Goal: Information Seeking & Learning: Learn about a topic

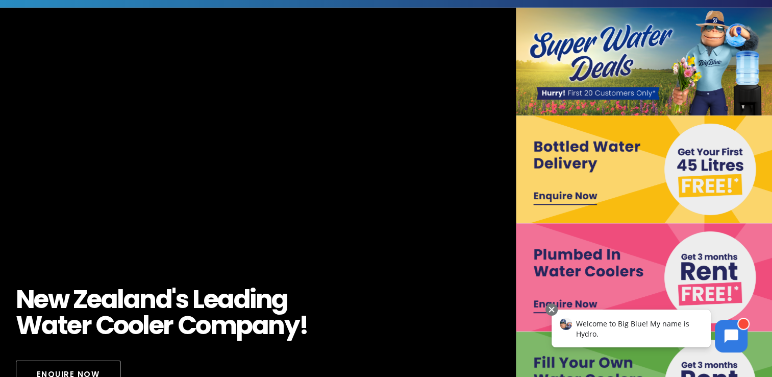
scroll to position [51, 0]
click at [610, 146] on img at bounding box center [645, 169] width 259 height 108
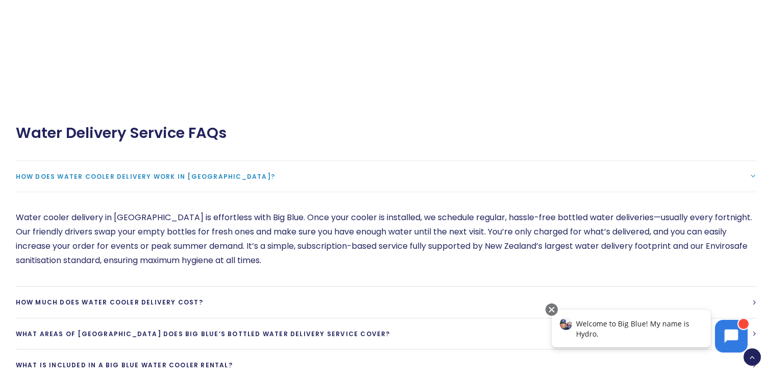
scroll to position [817, 0]
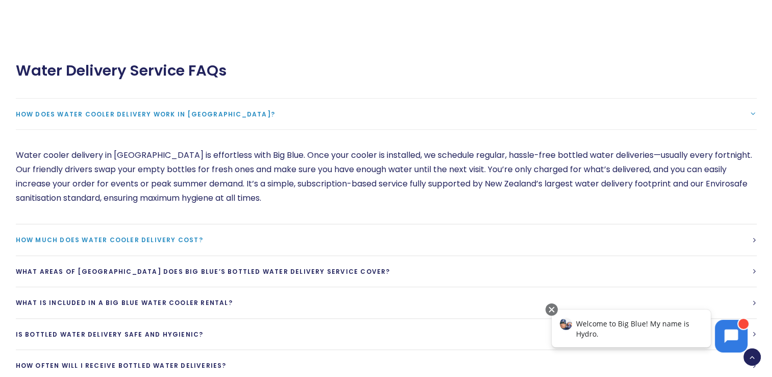
click at [203, 235] on span "How much does water cooler delivery cost?" at bounding box center [109, 239] width 187 height 9
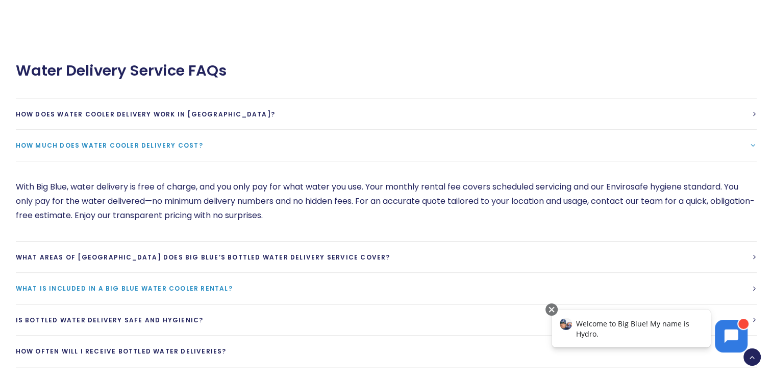
click at [233, 284] on span "What is included in a Big Blue Water cooler rental?" at bounding box center [124, 288] width 217 height 9
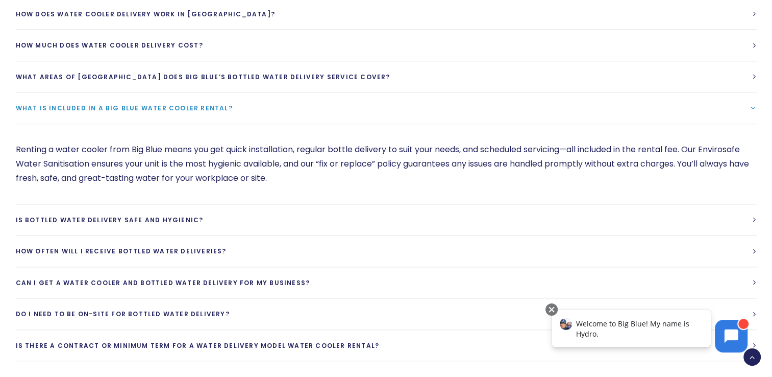
scroll to position [919, 0]
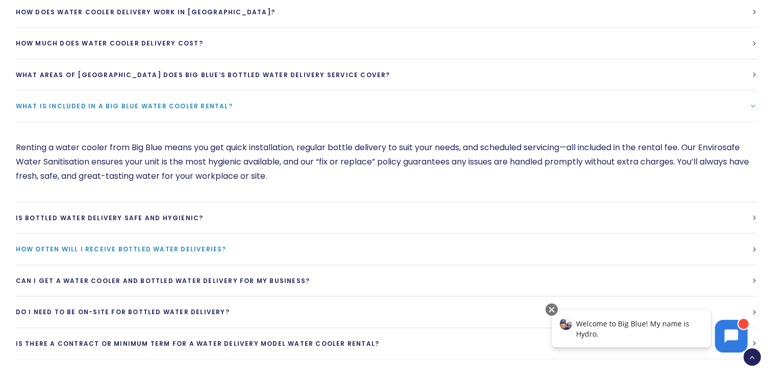
click at [751, 233] on link "How often will I receive bottled water deliveries?" at bounding box center [386, 248] width 741 height 31
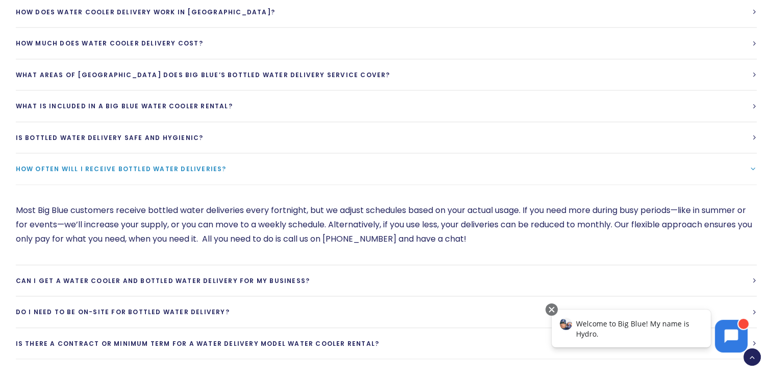
scroll to position [1021, 0]
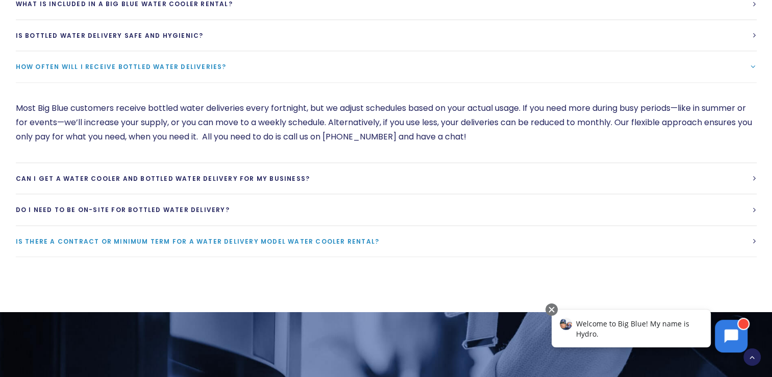
click at [380, 237] on span "Is there a contract or minimum term for a water delivery model water cooler ren…" at bounding box center [198, 241] width 364 height 9
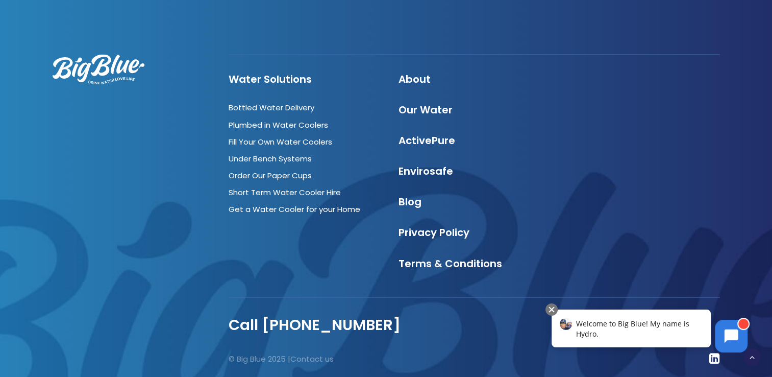
scroll to position [1692, 0]
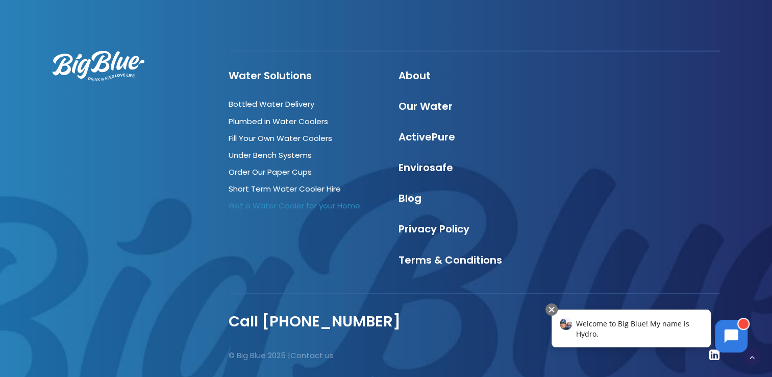
click at [283, 200] on link "Get a Water Cooler for your Home" at bounding box center [295, 205] width 132 height 11
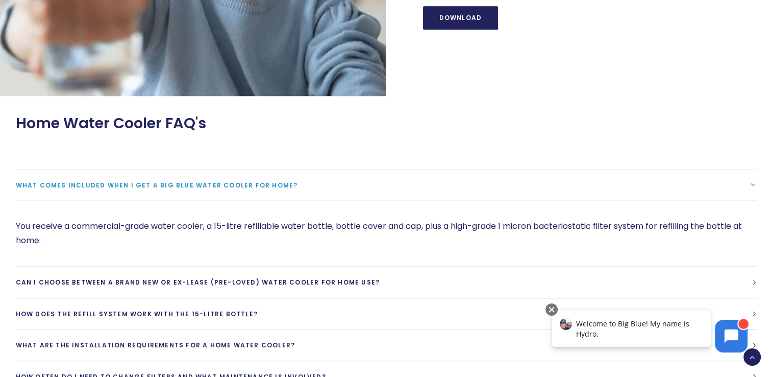
scroll to position [1174, 0]
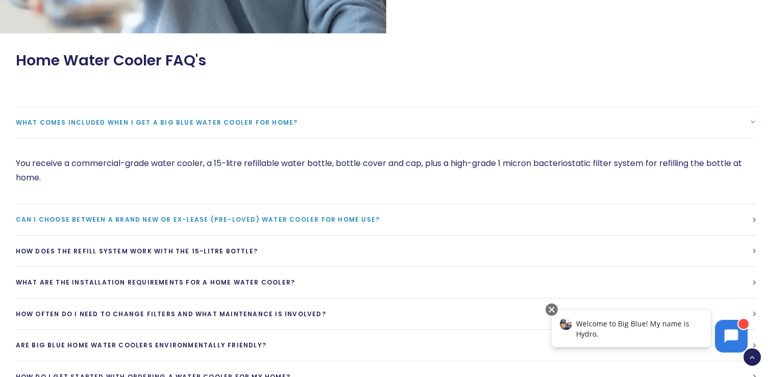
click at [498, 213] on link "Can I choose between a brand new or ex-lease (pre-loved) water cooler for home …" at bounding box center [386, 219] width 741 height 31
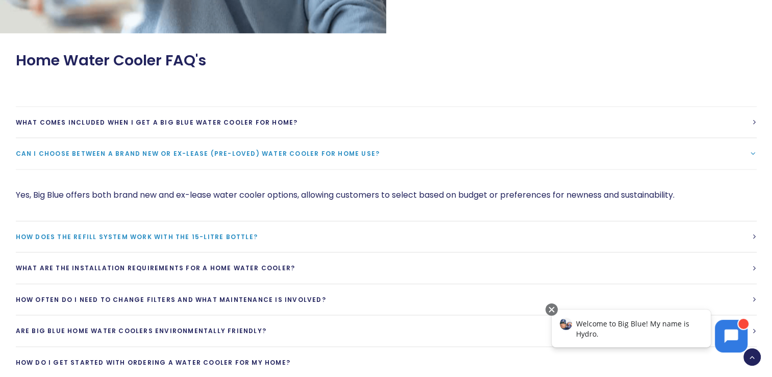
click at [452, 237] on link "How does the refill system work with the 15-litre bottle?" at bounding box center [386, 236] width 741 height 31
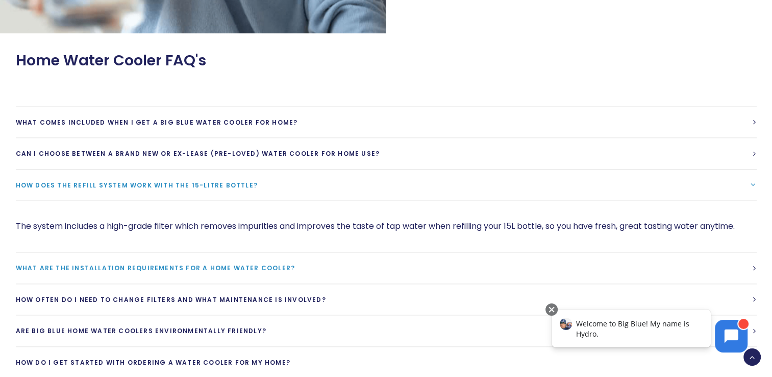
click at [327, 258] on link "What are the installation requirements for a home water cooler?" at bounding box center [386, 267] width 741 height 31
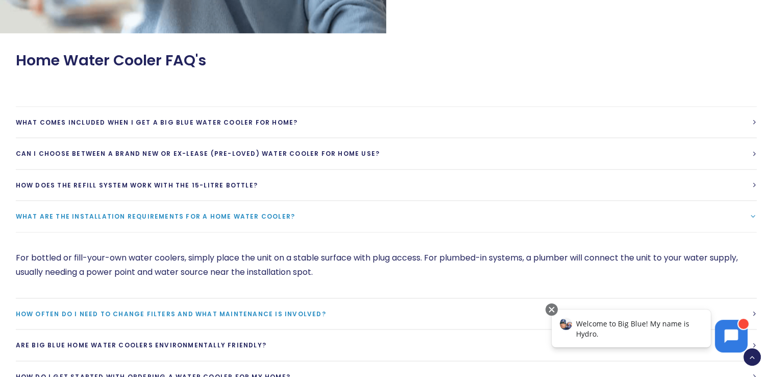
click at [323, 309] on link "How often do I need to change filters and what maintenance is involved?" at bounding box center [386, 313] width 741 height 31
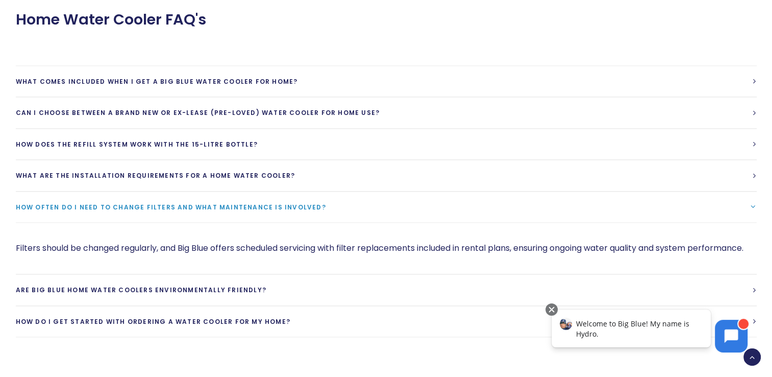
scroll to position [1276, 0]
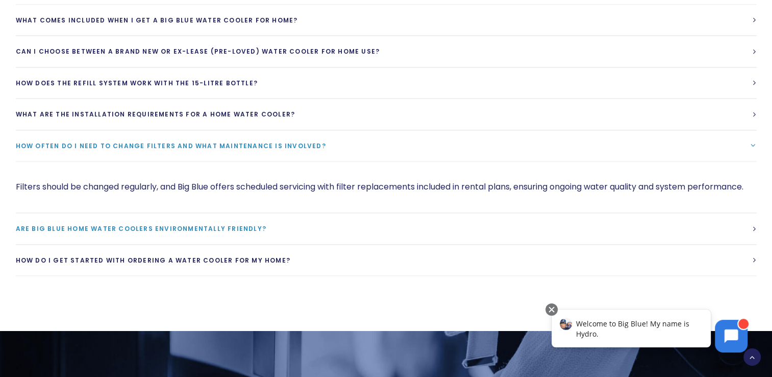
click at [372, 240] on link "Are Big Blue home water coolers environmentally friendly?" at bounding box center [386, 228] width 741 height 31
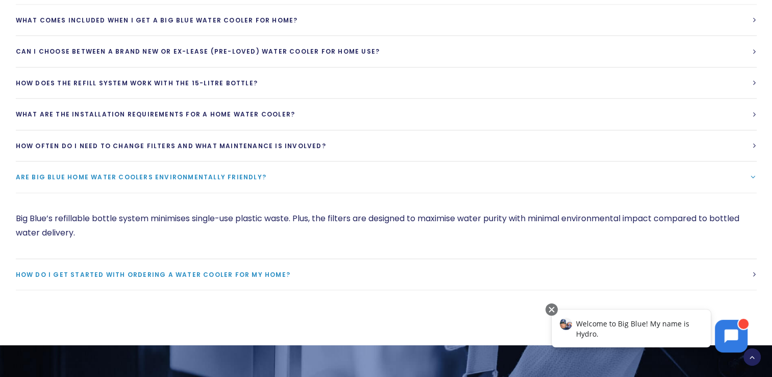
click at [360, 277] on link "How do I get started with ordering a water cooler for my home?" at bounding box center [386, 274] width 741 height 31
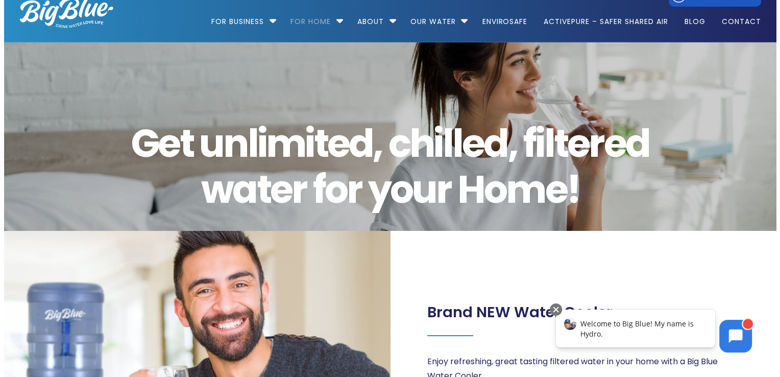
scroll to position [0, 0]
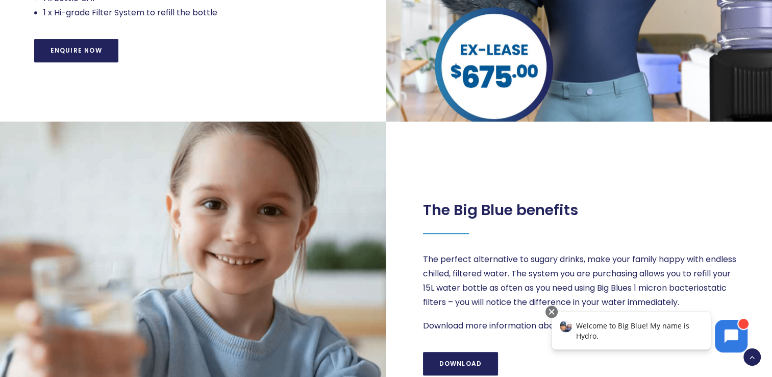
scroll to position [868, 0]
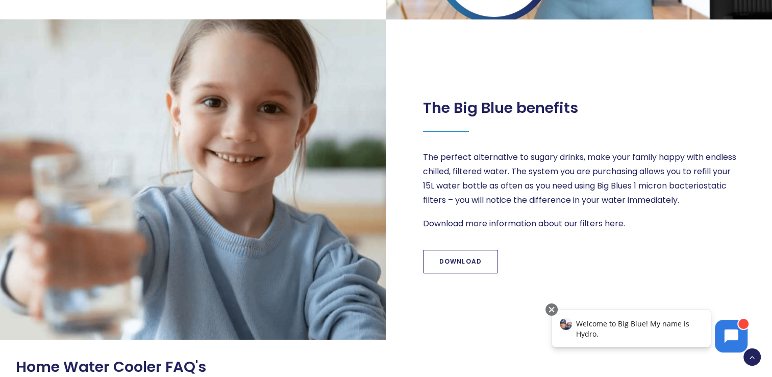
click at [477, 264] on link "Download" at bounding box center [461, 261] width 76 height 23
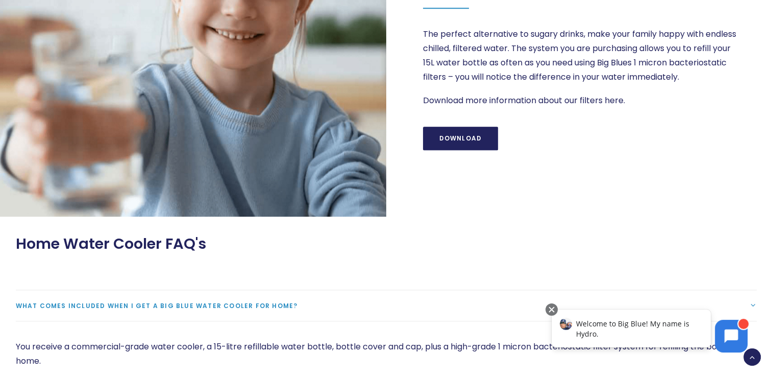
scroll to position [1021, 0]
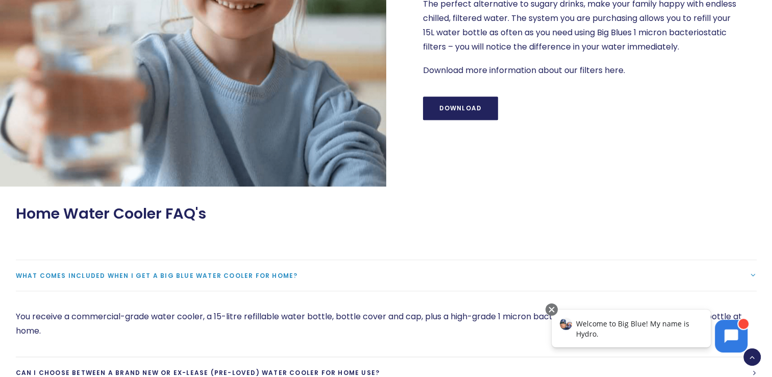
click at [314, 275] on link "What comes included when I get a Big Blue water cooler for home?" at bounding box center [386, 275] width 741 height 31
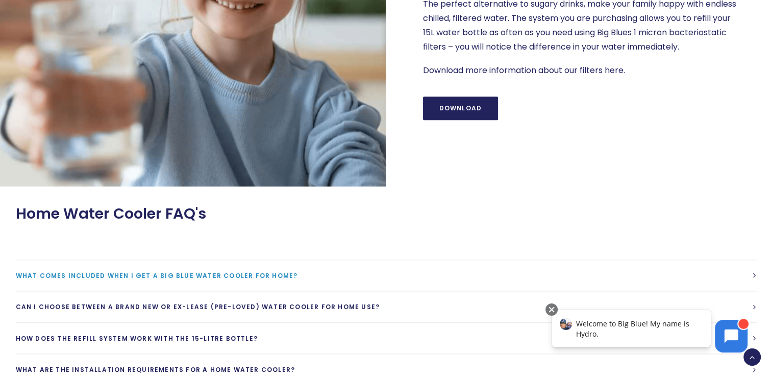
click at [314, 274] on link "What comes included when I get a Big Blue water cooler for home?" at bounding box center [386, 275] width 741 height 31
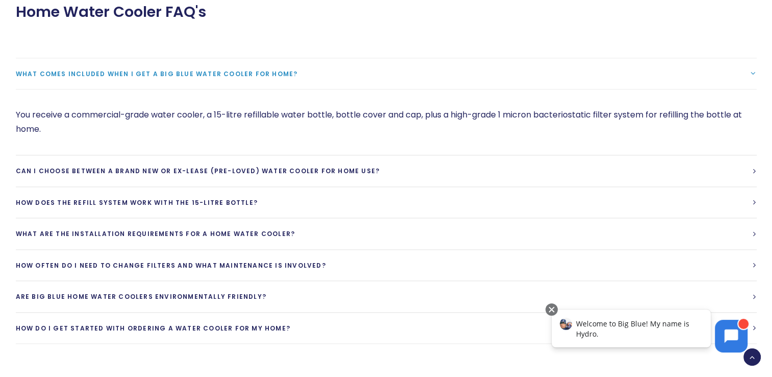
scroll to position [1225, 0]
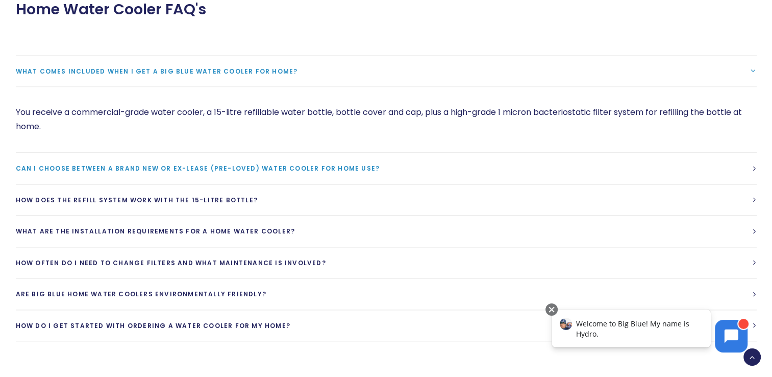
click at [127, 167] on span "Can I choose between a brand new or ex-lease (pre-loved) water cooler for home …" at bounding box center [198, 168] width 364 height 9
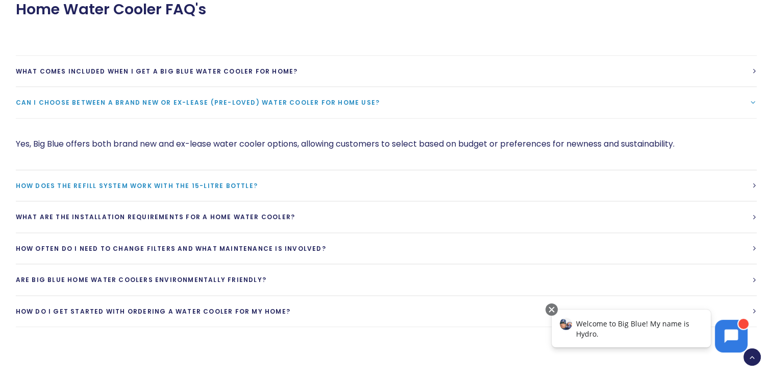
click at [276, 187] on link "How does the refill system work with the 15-litre bottle?" at bounding box center [386, 185] width 741 height 31
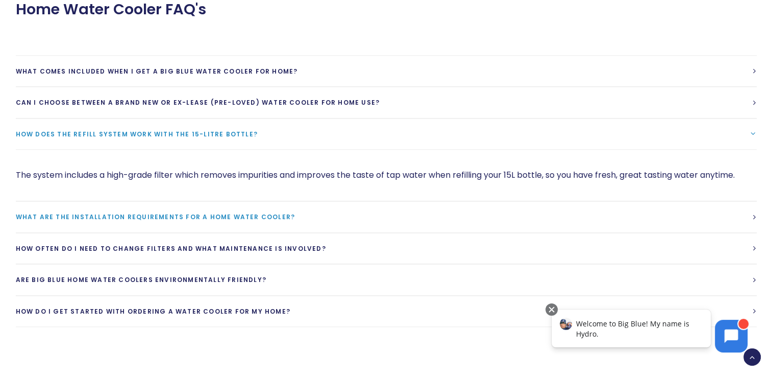
click at [43, 216] on span "What are the installation requirements for a home water cooler?" at bounding box center [156, 216] width 280 height 9
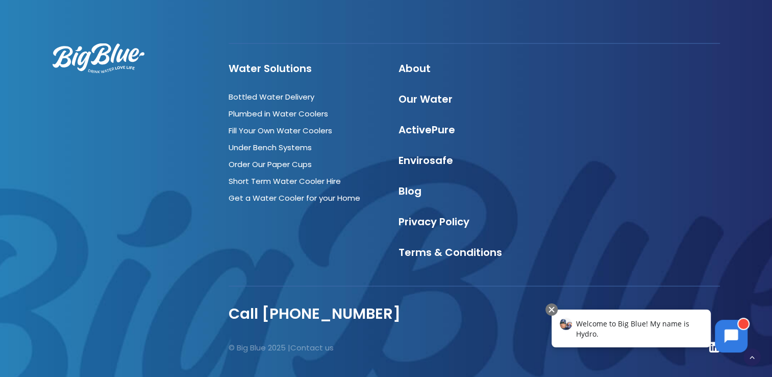
scroll to position [1811, 0]
